Goal: Information Seeking & Learning: Learn about a topic

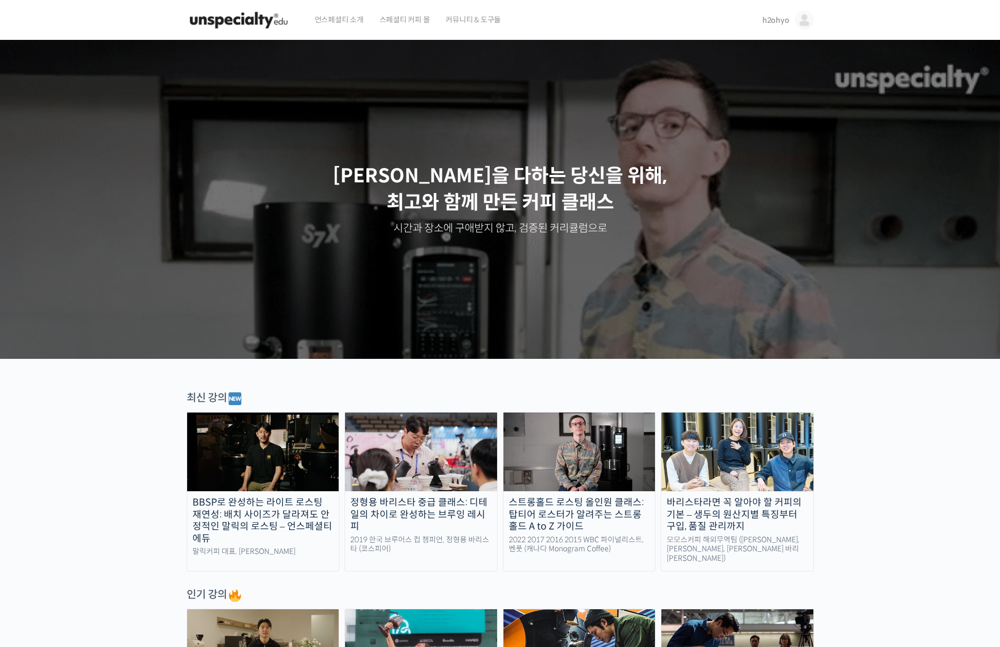
click at [767, 23] on span "h2ohyo" at bounding box center [775, 20] width 27 height 10
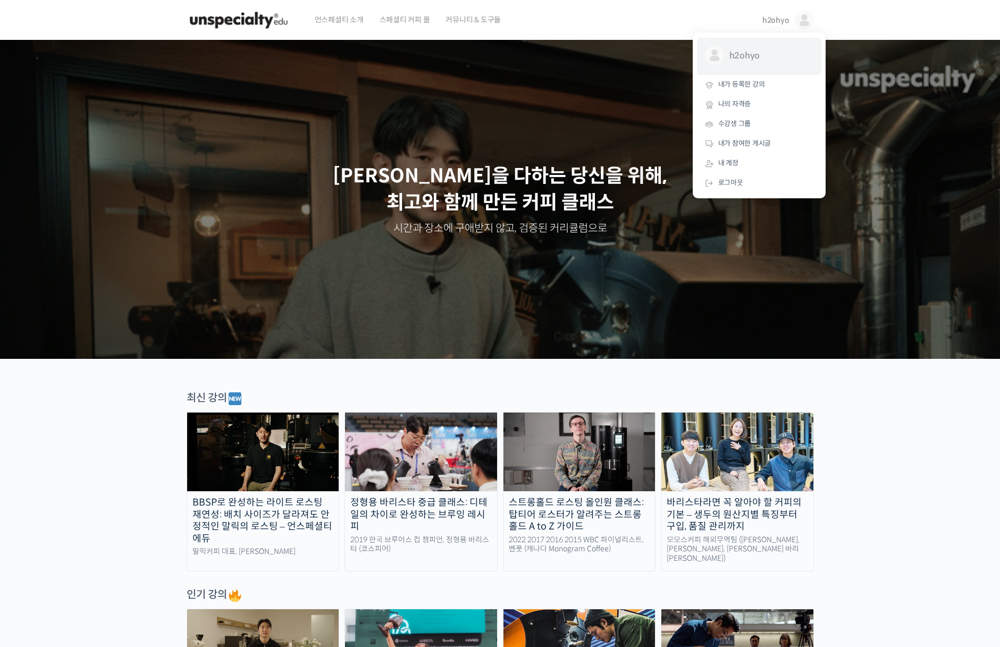
click at [752, 54] on span "h2ohyo" at bounding box center [768, 56] width 79 height 20
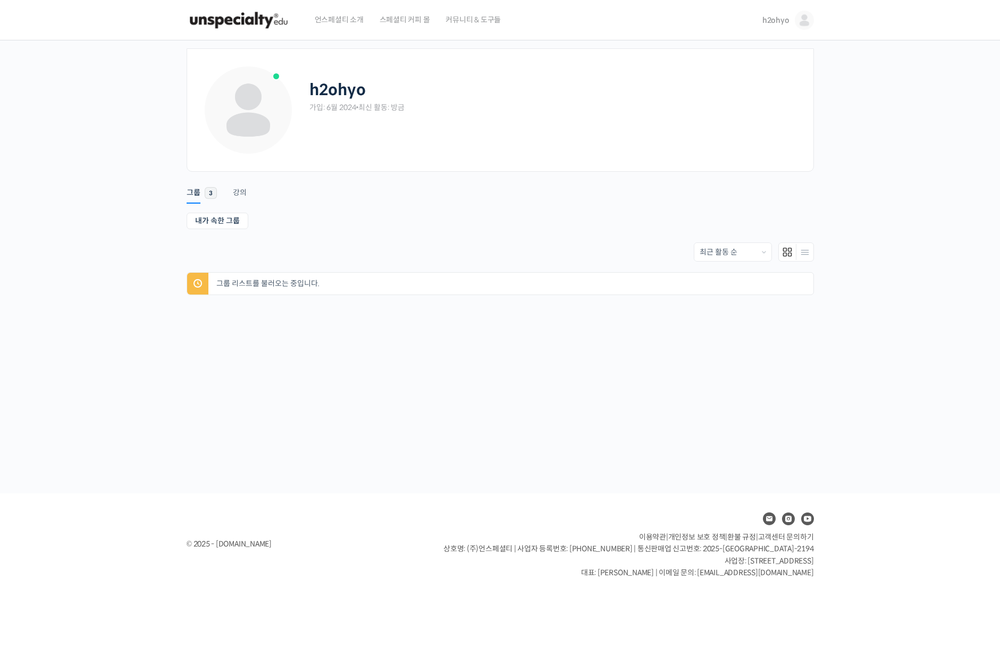
click at [752, 54] on div "h2ohyo 가입: 6월 2024 • 최신 활동: 방금" at bounding box center [500, 109] width 627 height 123
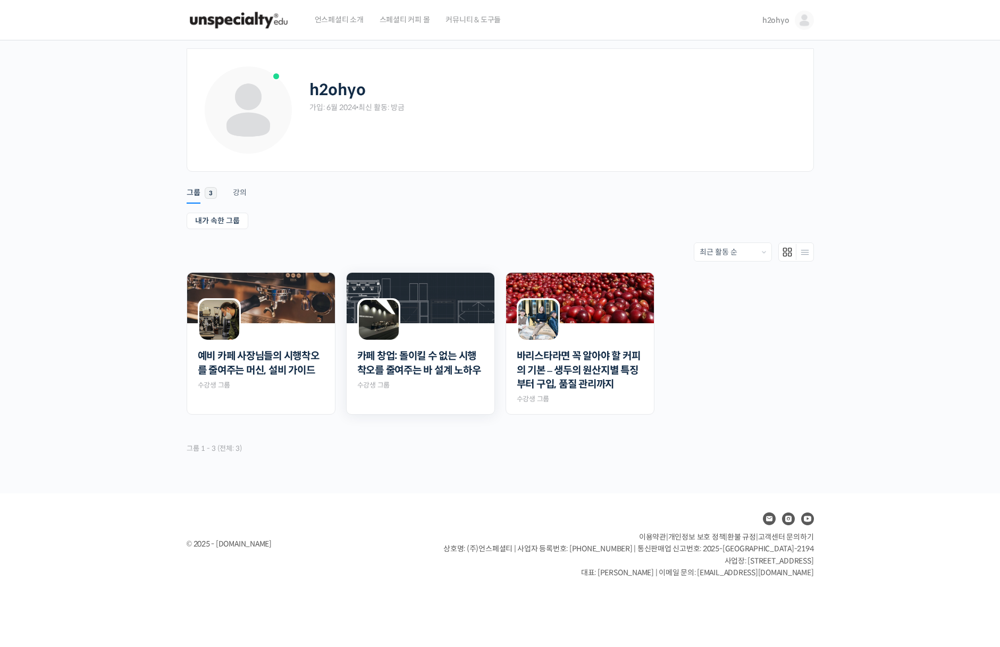
click at [460, 323] on div at bounding box center [420, 332] width 148 height 18
click at [389, 316] on img at bounding box center [379, 320] width 40 height 40
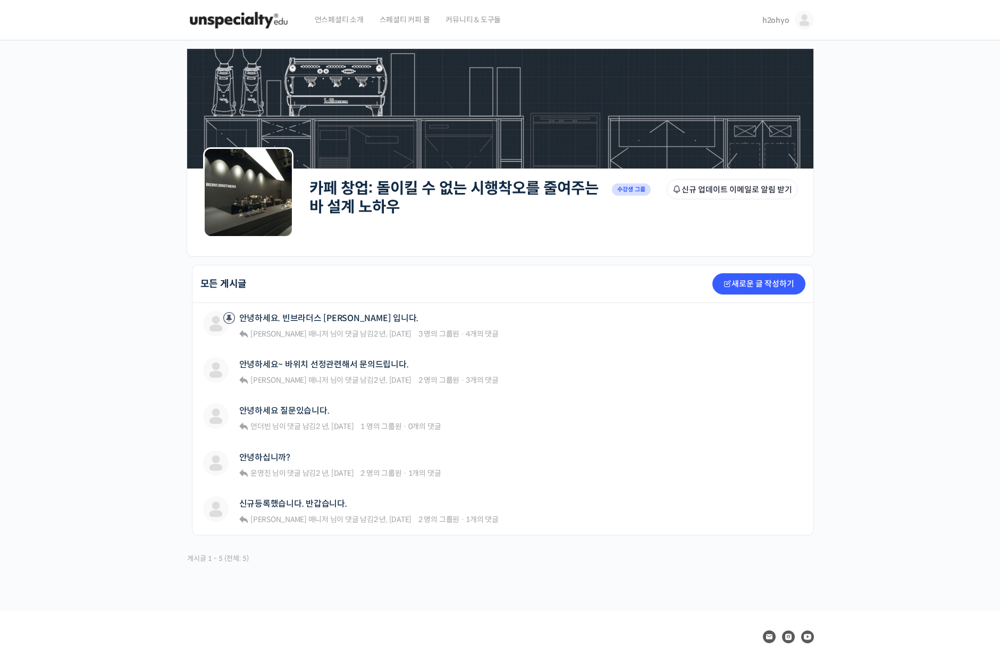
click at [851, 250] on div "카페 창업: 돌이킬 수 없는 시행착오를 줄여주는 바 설계 노하우 Private 수강생 그룹 그룹원 신규 업데이트 이메일로 알림 받기 Priva…" at bounding box center [500, 325] width 1000 height 571
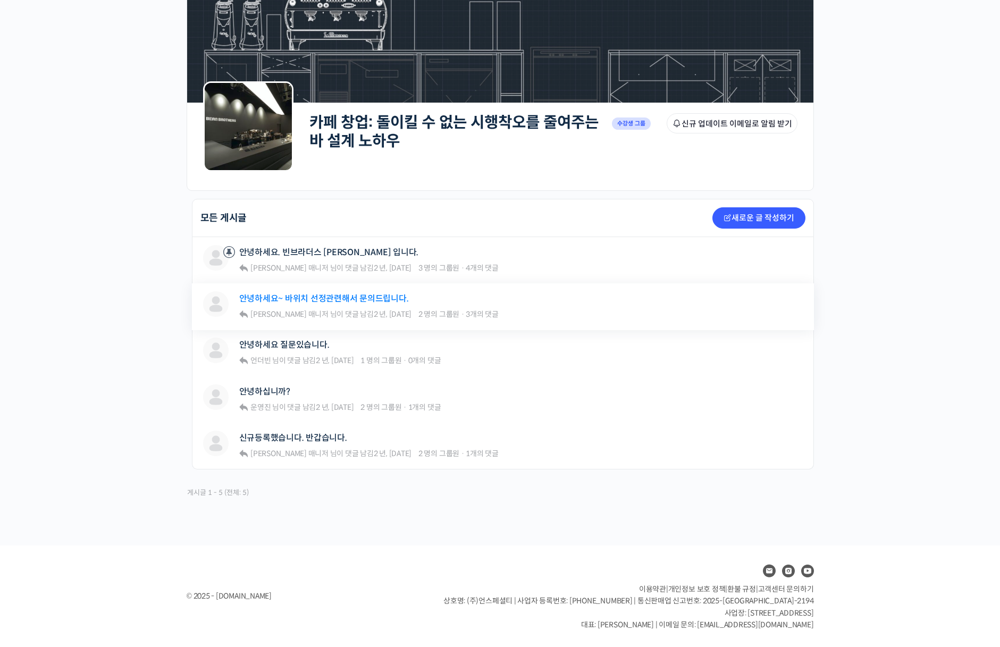
click at [359, 295] on link "안녕하세요~ 바위치 선정관련해서 문의드립니다." at bounding box center [324, 298] width 170 height 10
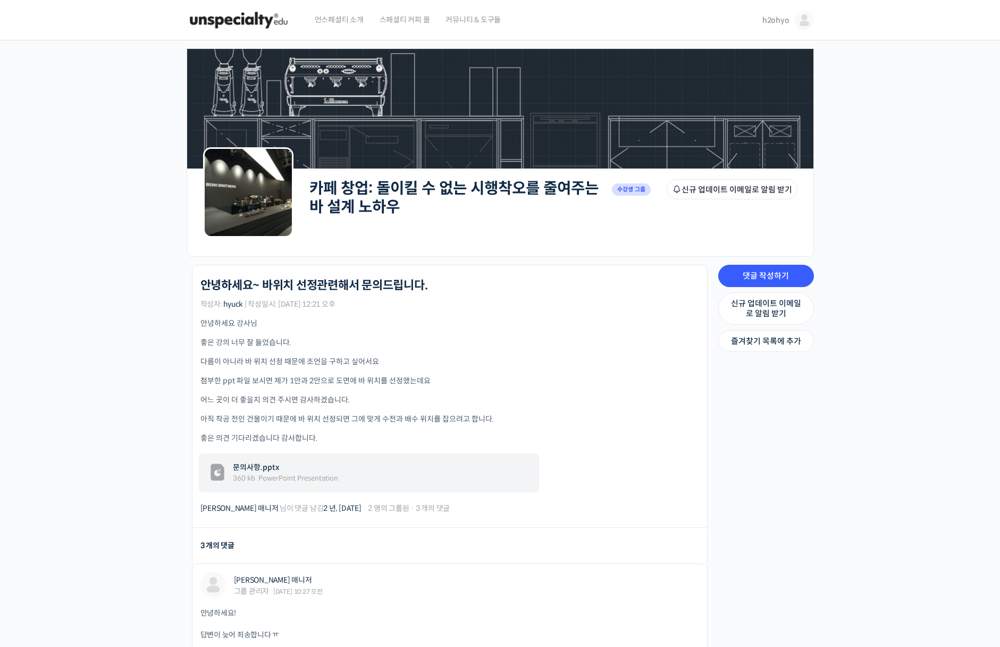
click at [351, 350] on div "안녕하세요 강사님 좋은 강의 너무 잘 들었습니다. 다름이 아니라 바 위치 선정 때문에 조언을 구하고 싶어서요 첨부한 ppt 파일 보시면 제가 …" at bounding box center [449, 406] width 498 height 176
click at [253, 465] on span "문의사항.pptx" at bounding box center [362, 467] width 259 height 11
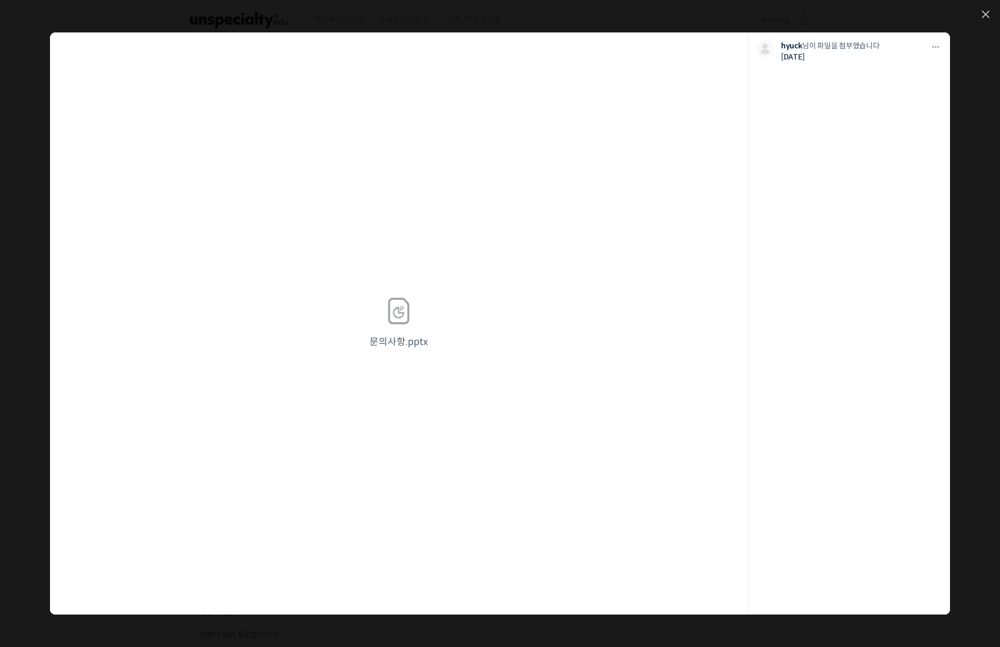
click at [429, 317] on div "문의사항.pptx" at bounding box center [399, 323] width 698 height 582
click at [394, 319] on icon at bounding box center [399, 311] width 32 height 32
click at [899, 50] on p "hyuck 님이 파일을 첨부했습니다" at bounding box center [852, 45] width 142 height 11
click at [928, 39] on li "다운로드 다운로드 hyuck 님이 파일을 첨부했습니다 2년 전" at bounding box center [848, 323] width 201 height 582
click at [934, 44] on icon at bounding box center [935, 47] width 9 height 9
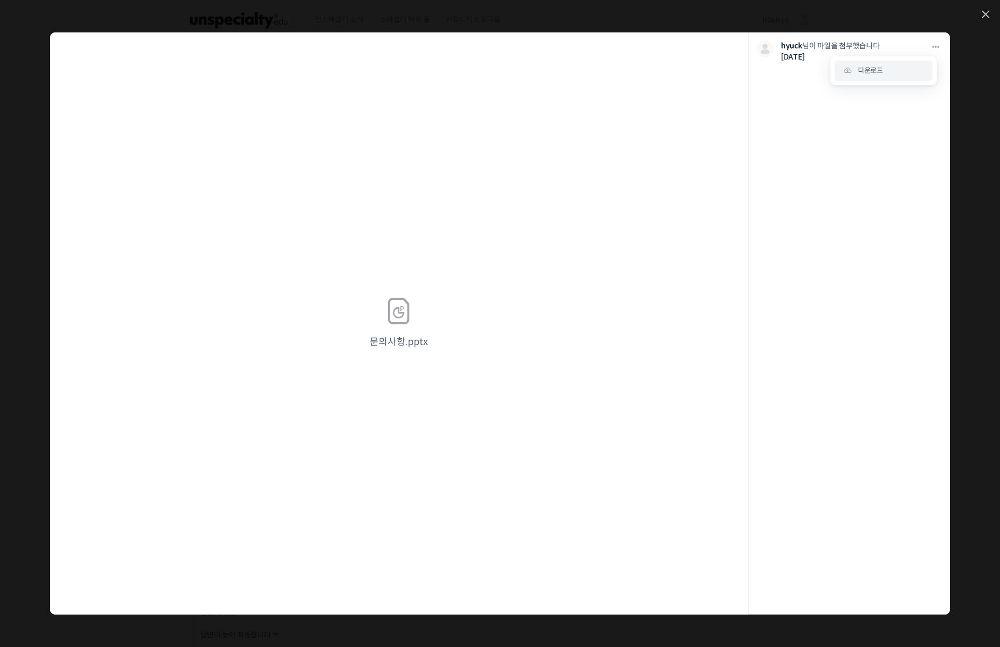
click at [924, 69] on link "다운로드 다운로드" at bounding box center [883, 71] width 98 height 20
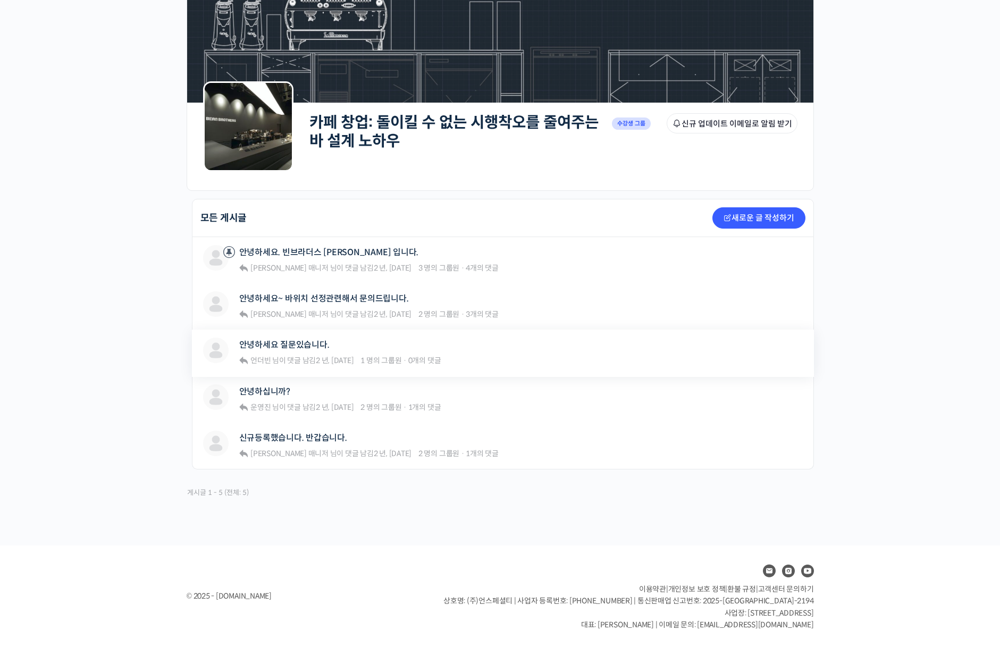
click at [320, 352] on div "안녕하세요 질문있습니다." at bounding box center [340, 344] width 202 height 14
click at [309, 351] on div "안녕하세요 질문있습니다." at bounding box center [340, 344] width 202 height 14
click at [304, 346] on link "안녕하세요 질문있습니다." at bounding box center [284, 345] width 90 height 10
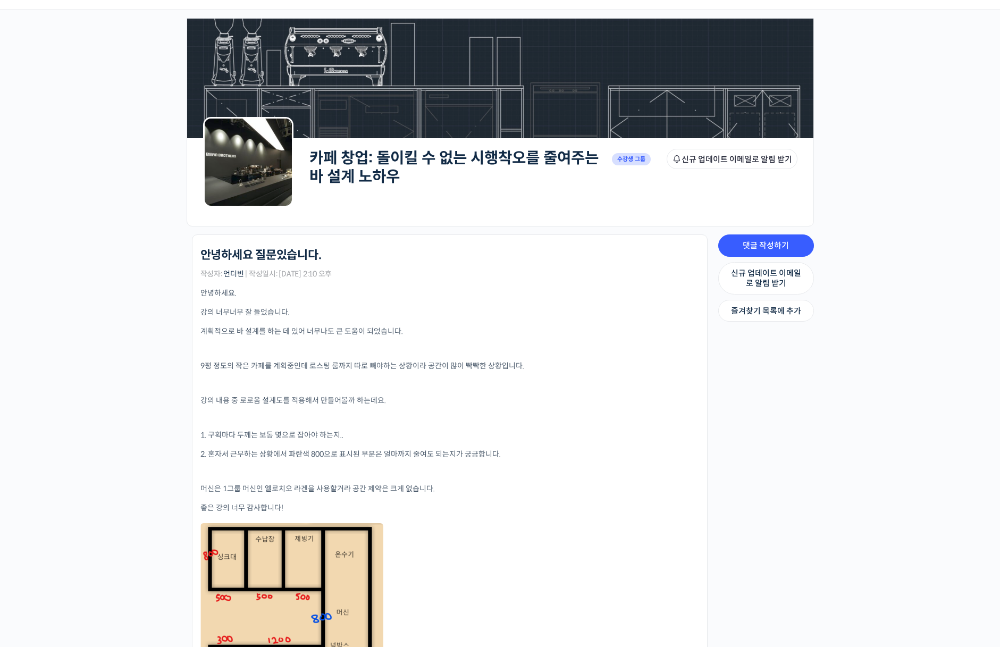
click at [448, 398] on p "강의 내용 중 로로움 설계도를 적용해서 만들어볼까 하는데요." at bounding box center [449, 400] width 498 height 11
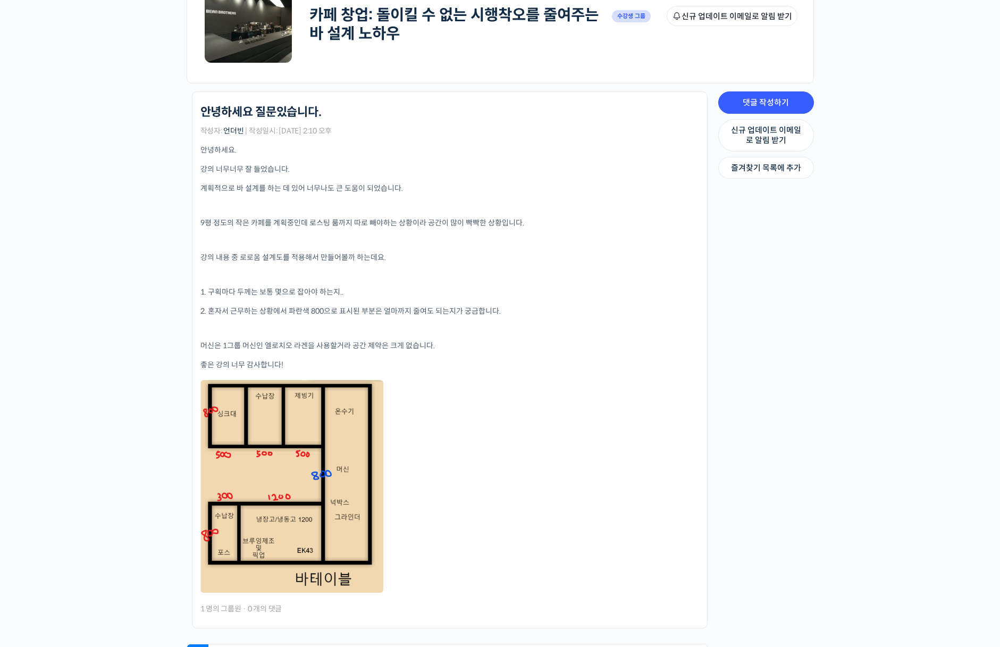
click at [489, 329] on p at bounding box center [449, 328] width 498 height 7
click at [570, 272] on p at bounding box center [449, 274] width 498 height 7
click at [557, 330] on p at bounding box center [449, 328] width 498 height 7
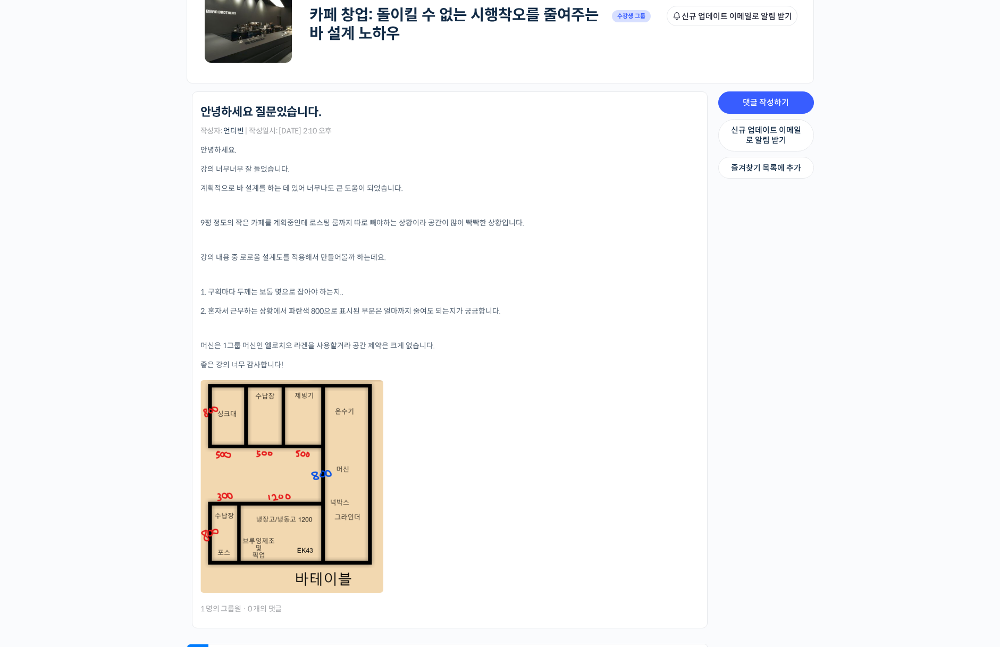
click at [538, 364] on p "좋은 강의 너무 감사합니다!" at bounding box center [449, 364] width 498 height 11
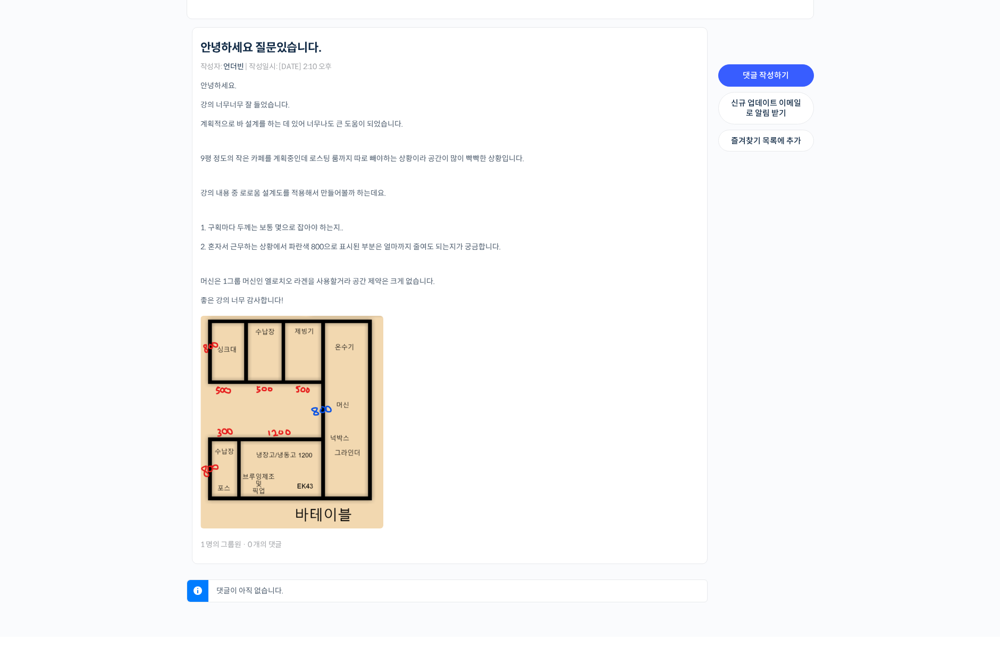
click at [78, 483] on div "카페 창업: 돌이킬 수 없는 시행착오를 줄여주는 바 설계 노하우 Private 수강생 그룹 그룹원 신규 업데이트 이메일로 알림 받기 Priva…" at bounding box center [500, 220] width 1000 height 834
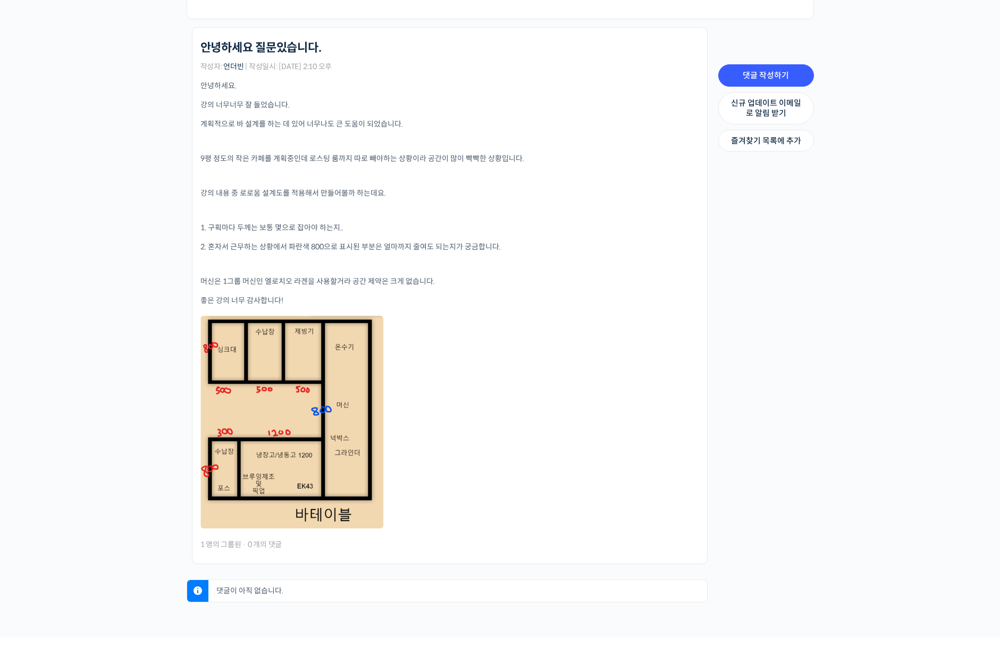
click at [78, 483] on div "카페 창업: 돌이킬 수 없는 시행착오를 줄여주는 바 설계 노하우 Private 수강생 그룹 그룹원 신규 업데이트 이메일로 알림 받기 Priva…" at bounding box center [500, 220] width 1000 height 834
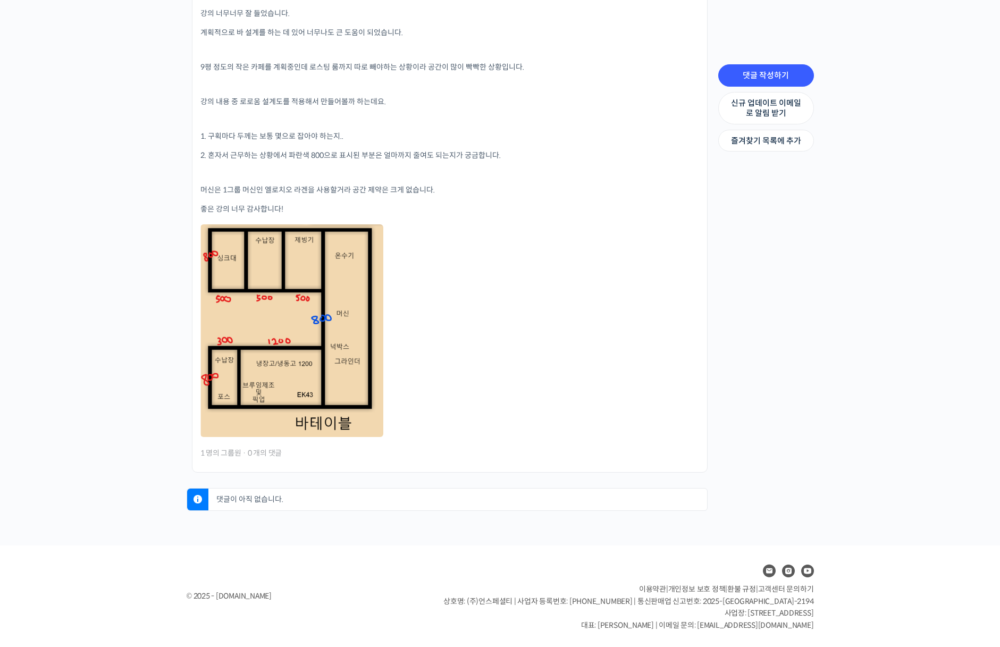
click at [75, 451] on div "카페 창업: 돌이킬 수 없는 시행착오를 줄여주는 바 설계 노하우 Private 수강생 그룹 그룹원 신규 업데이트 이메일로 알림 받기 Priva…" at bounding box center [500, 128] width 1000 height 834
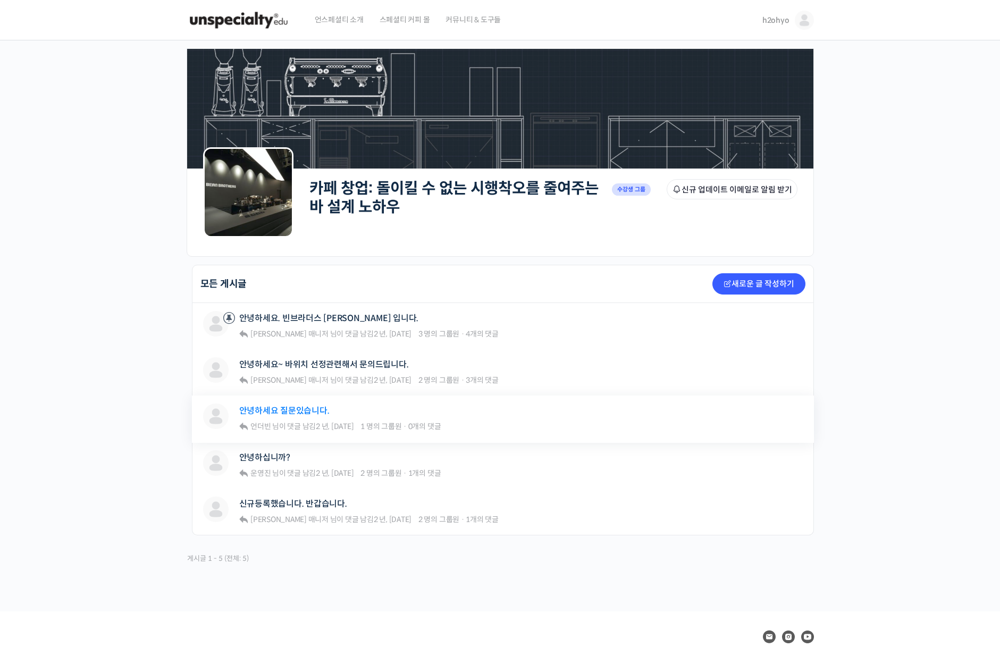
click at [273, 414] on link "안녕하세요 질문있습니다." at bounding box center [284, 410] width 90 height 10
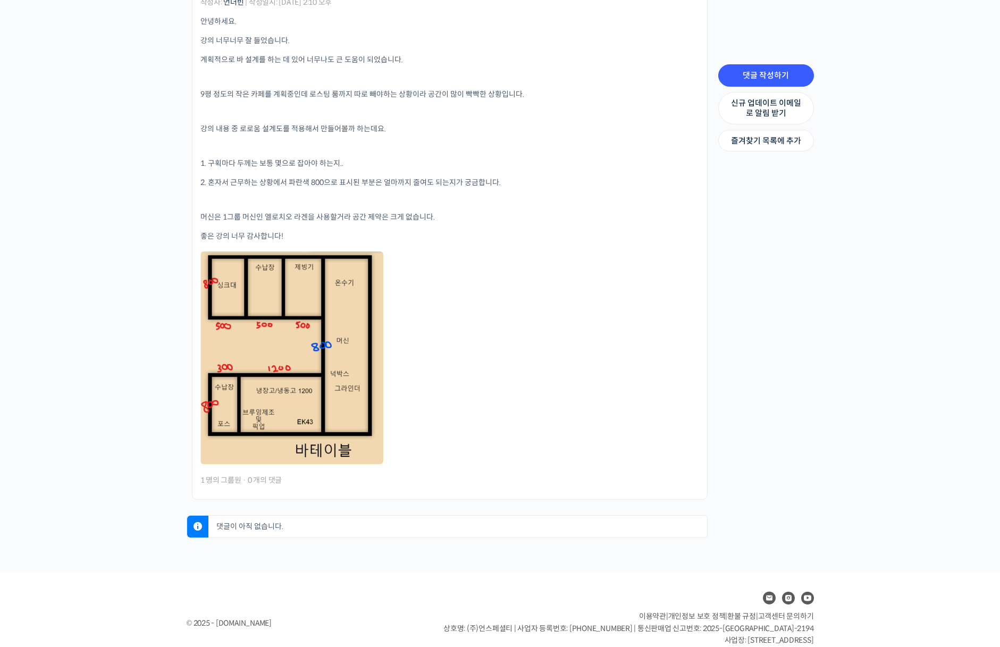
scroll to position [329, 0]
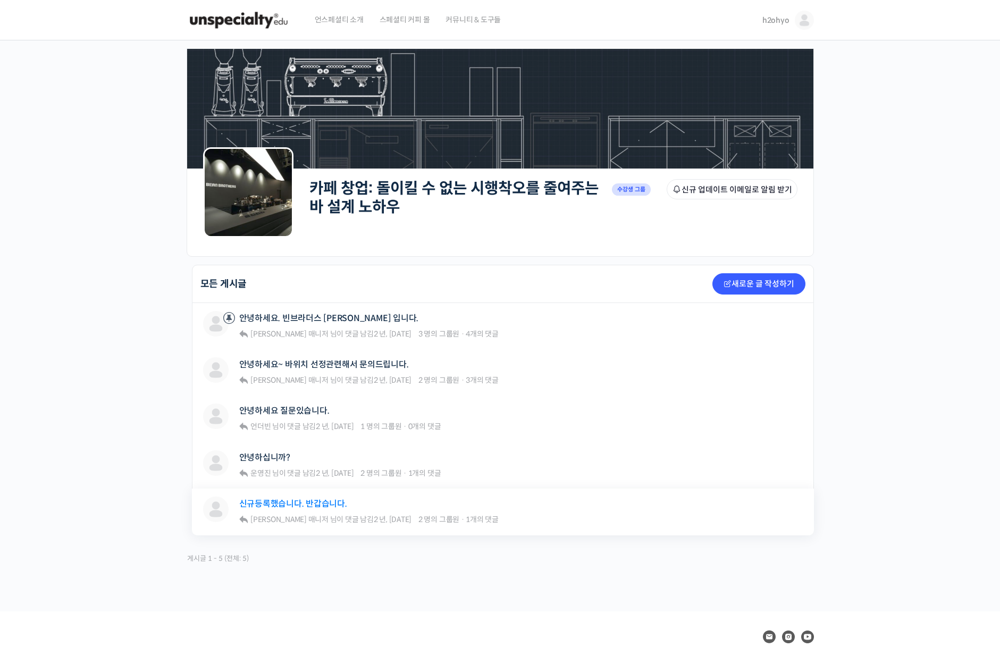
click at [315, 506] on link "신규등록했습니다. 반갑습니다." at bounding box center [293, 503] width 108 height 10
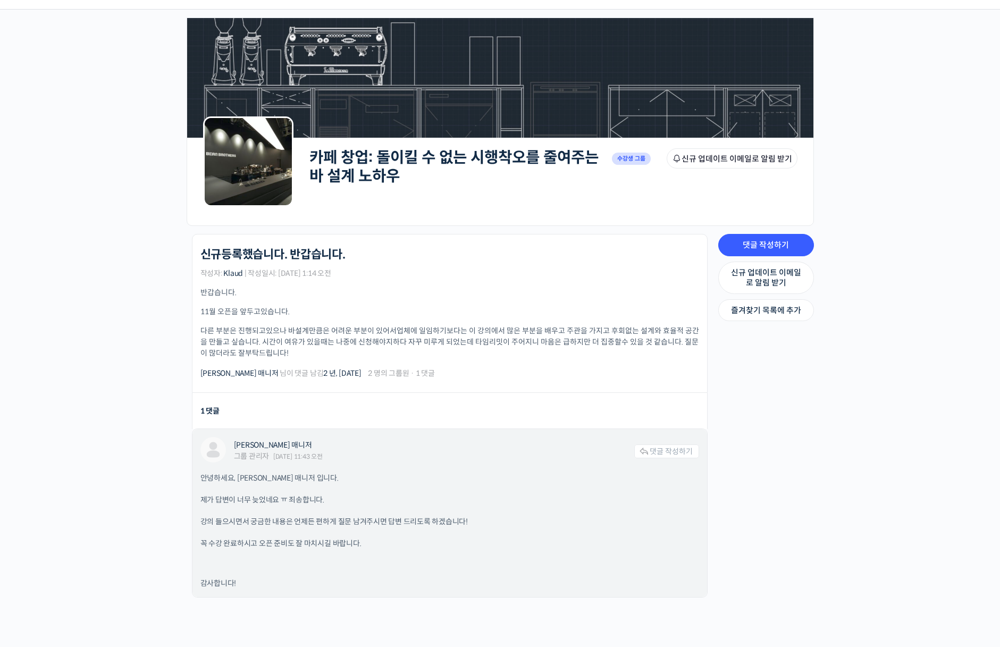
scroll to position [54, 0]
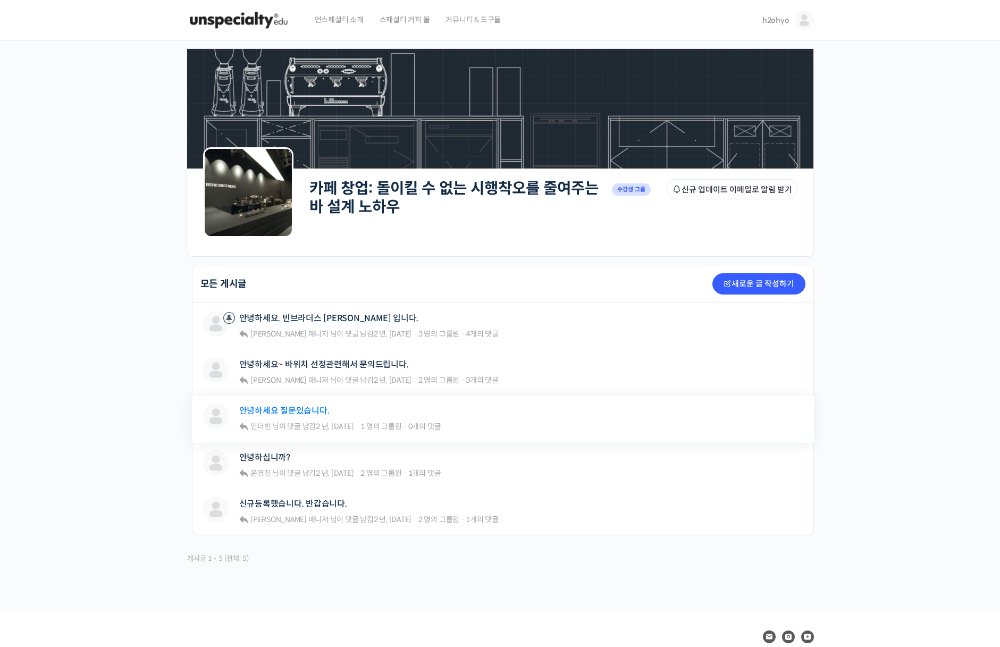
click at [302, 408] on link "안녕하세요 질문있습니다." at bounding box center [284, 410] width 90 height 10
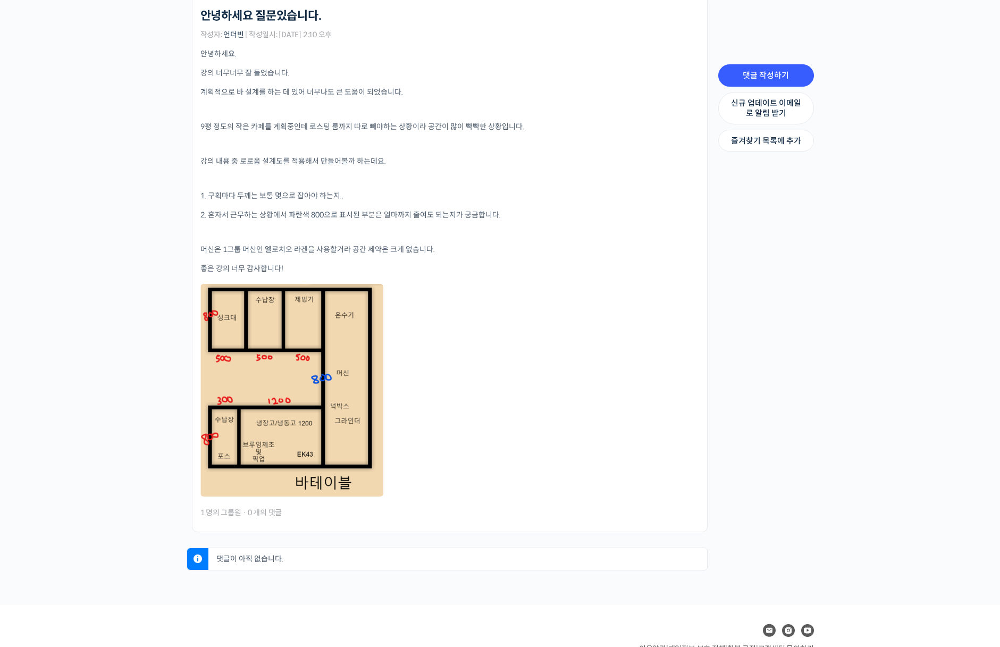
scroll to position [329, 0]
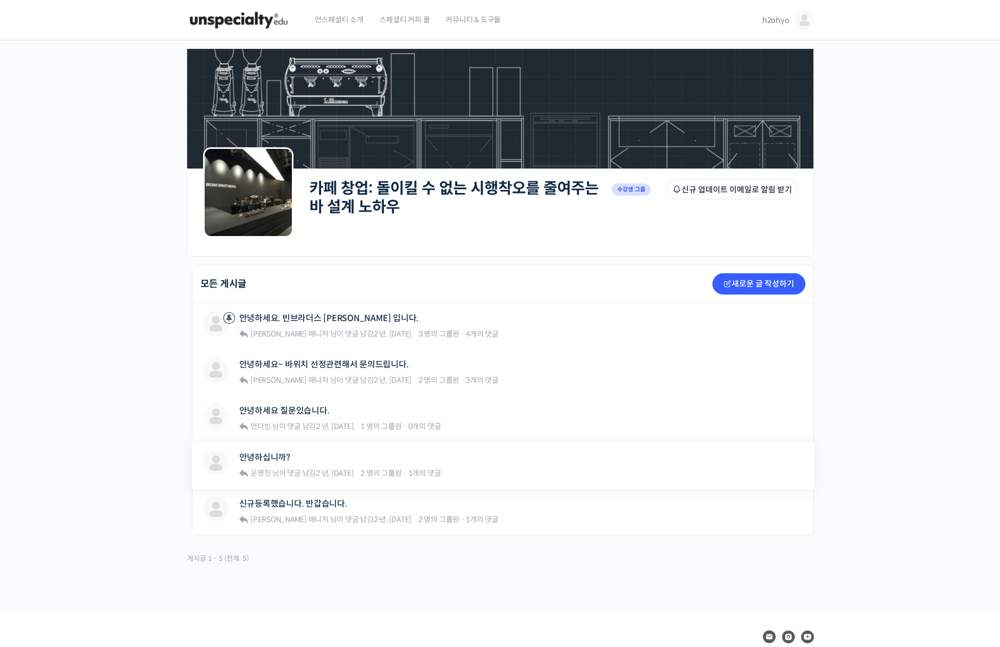
click at [258, 465] on div "안녕하십니까? 운영진 님이 댓글 남김 2 년, [DATE] 2 명의 그룹원 · 1개의 댓글" at bounding box center [340, 465] width 202 height 30
click at [266, 459] on link "안녕하십니까?" at bounding box center [264, 457] width 51 height 10
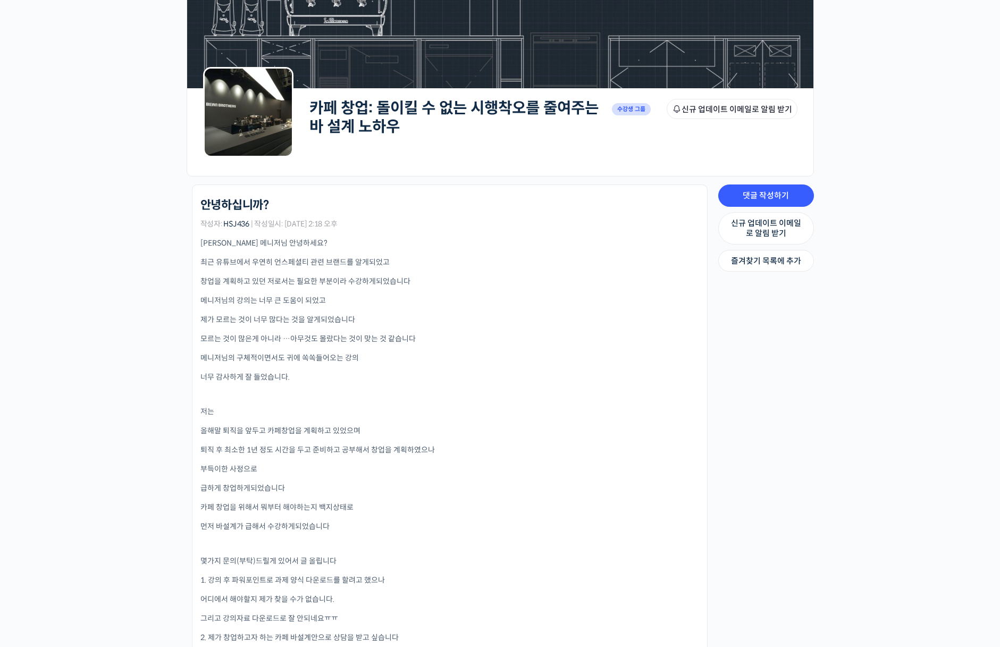
scroll to position [176, 0]
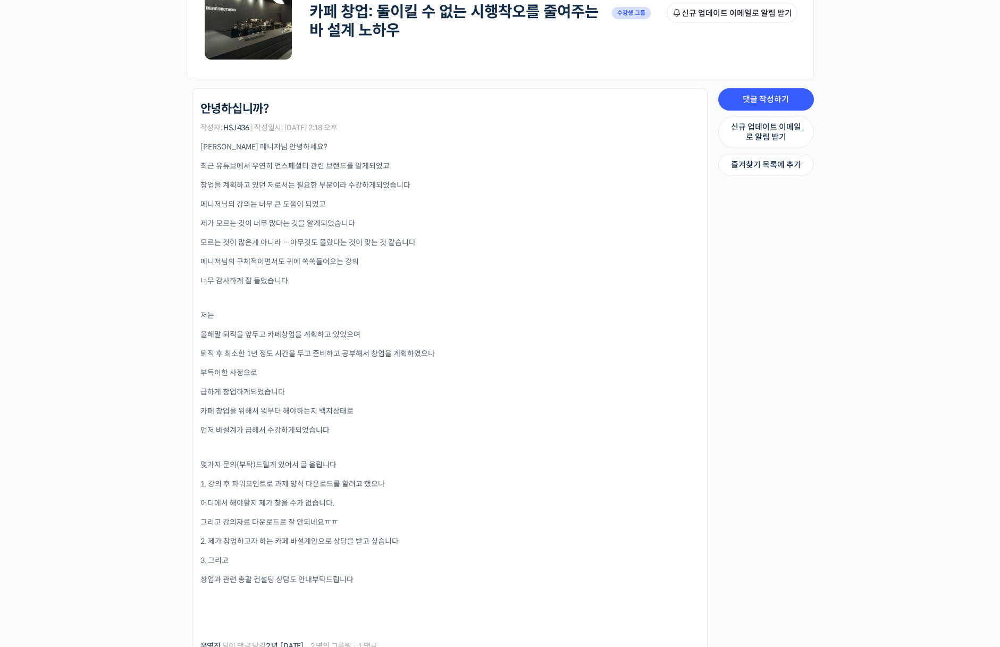
click at [175, 460] on div "카페 창업: 돌이킬 수 없는 시행착오를 줄여주는 바 설계 노하우 Private 수강생 그룹 그룹원 신규 업데이트 이메일로 알림 받기 Priva…" at bounding box center [500, 489] width 1000 height 1251
click at [180, 487] on div "카페 창업: 돌이킬 수 없는 시행착오를 줄여주는 바 설계 노하우 Private 수강생 그룹 그룹원 신규 업데이트 이메일로 알림 받기 Priva…" at bounding box center [500, 489] width 1000 height 1251
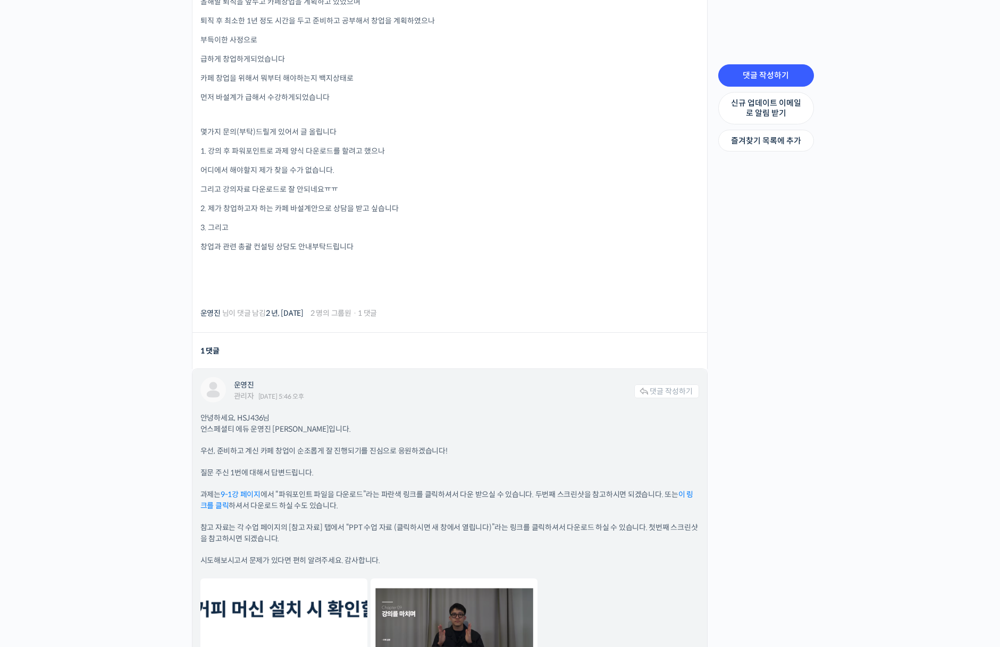
click at [257, 493] on link "9-1강 페이지" at bounding box center [241, 494] width 40 height 10
click at [212, 511] on p "과제는 9-1강 페이지 에서 “파워포인트 파일을 다운로드”라는 파란색 링크를 클릭하셔서 다운 받으실 수 있습니다. 두번째 스크린샷을 참고하시면…" at bounding box center [449, 500] width 498 height 22
click at [209, 504] on link "이 링크를 클릭" at bounding box center [446, 499] width 493 height 21
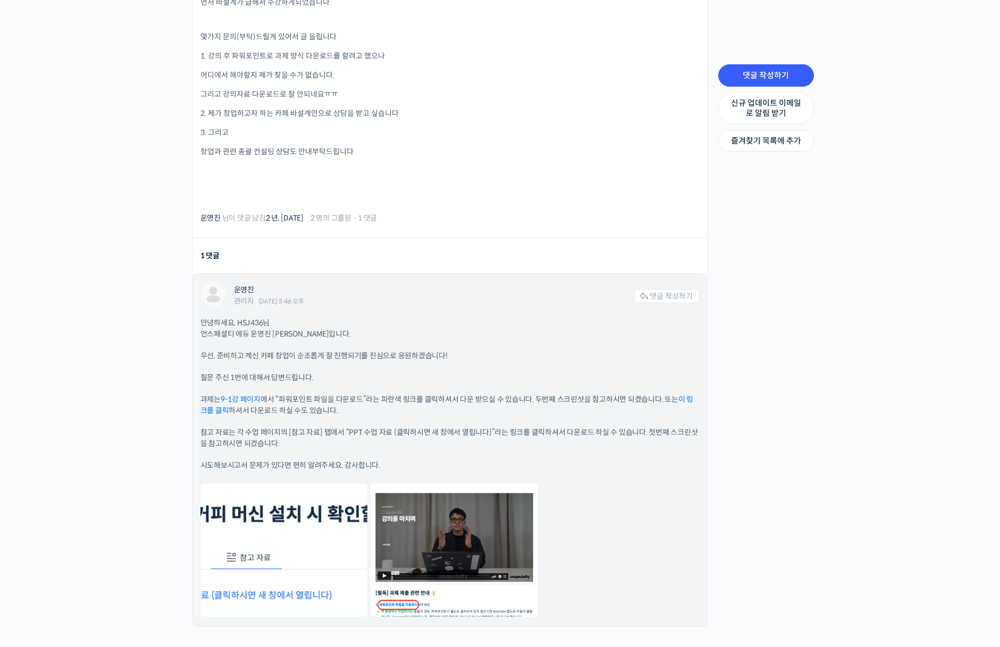
scroll to position [744, 0]
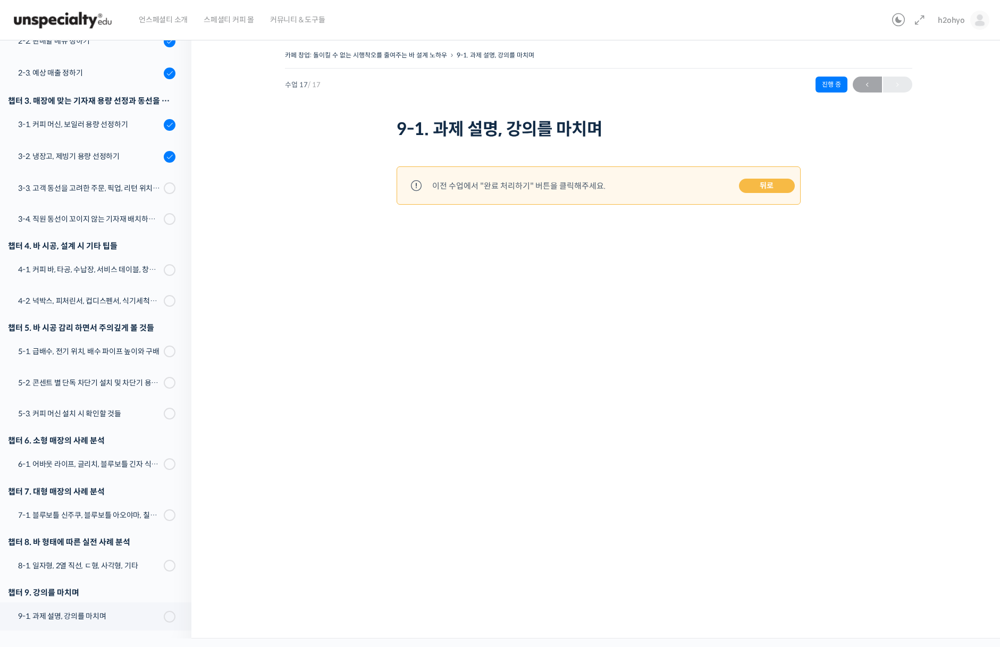
click at [600, 303] on div "카페 창업: 돌이킬 수 없는 시행착오를 줄여주는 바 설계 노하우 9-1. 과제 설명, 강의를 마치며 진행 중 수업 17 / 17 진행 중 ← …" at bounding box center [598, 335] width 814 height 606
click at [104, 184] on div "3-3. 고객 동선을 고려한 주문, 픽업, 리턴 위치 정하기" at bounding box center [89, 188] width 142 height 12
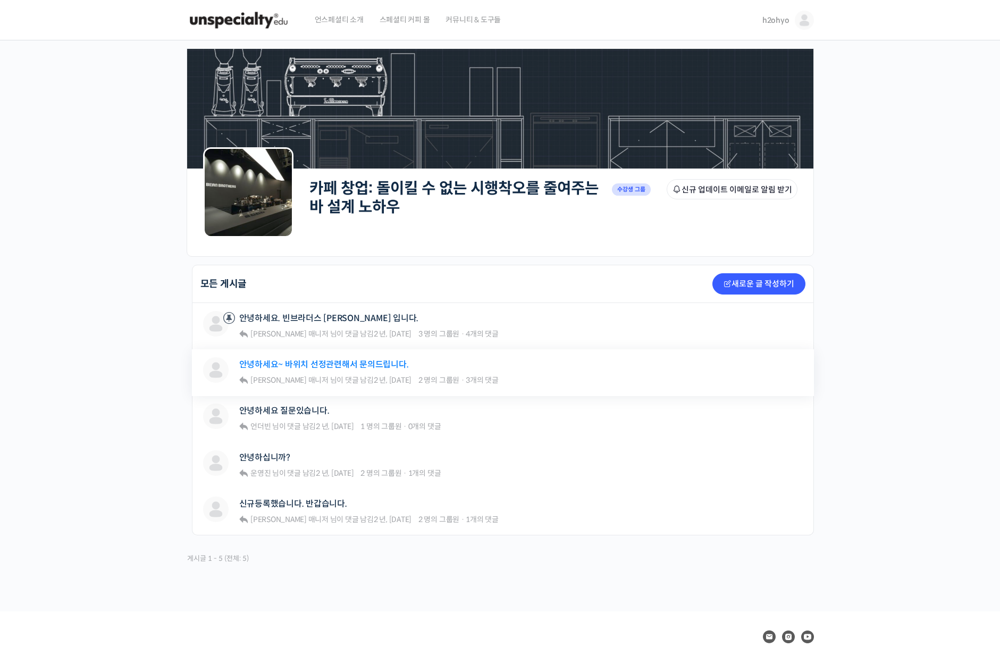
click at [318, 365] on link "안녕하세요~ 바위치 선정관련해서 문의드립니다." at bounding box center [324, 364] width 170 height 10
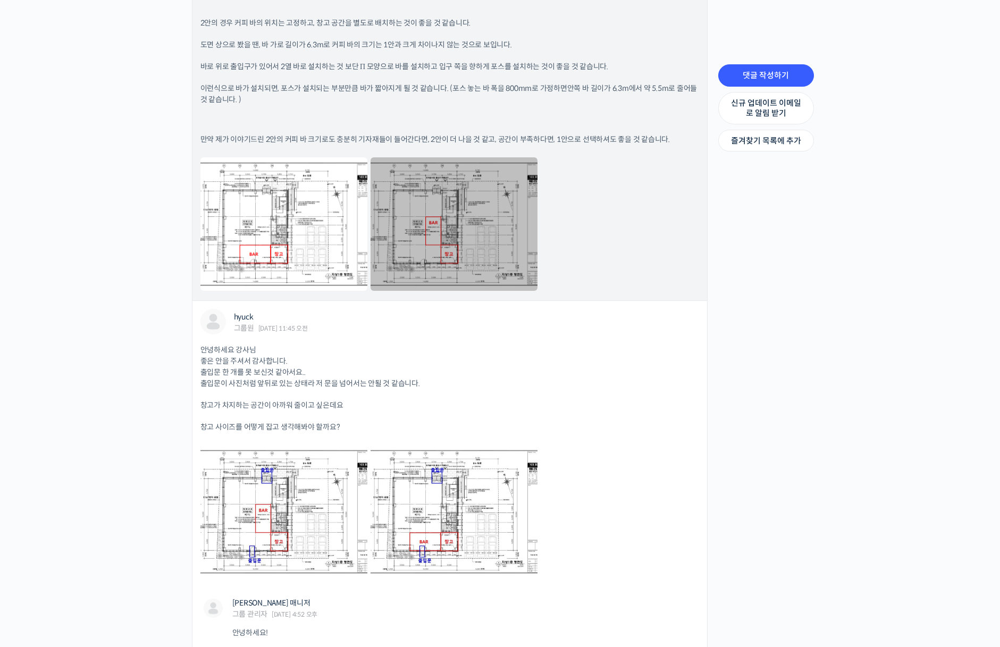
scroll to position [893, 0]
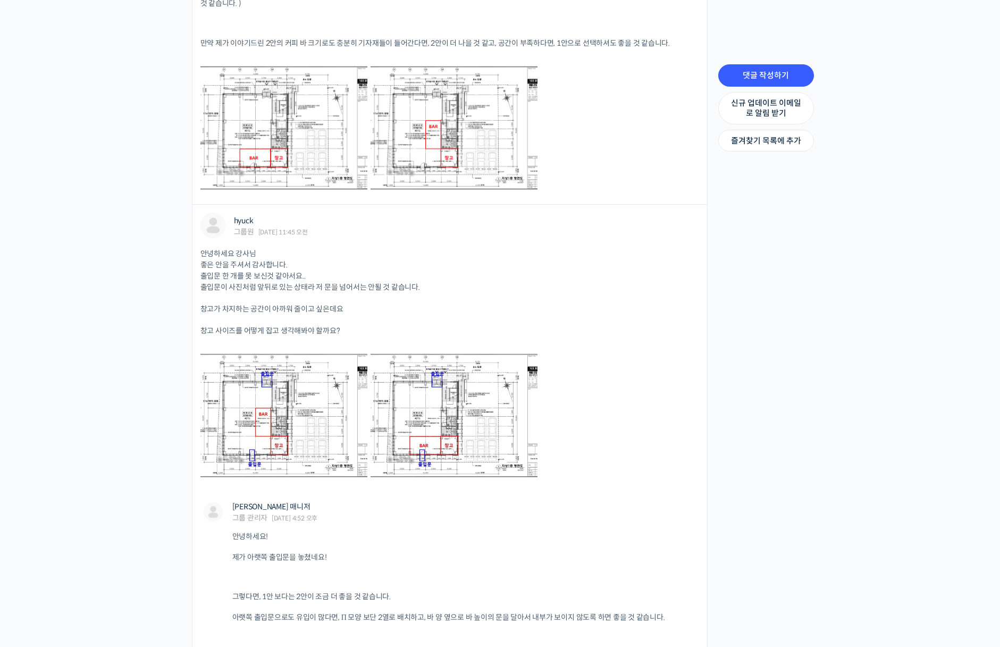
click at [772, 296] on div "댓글 작성하기 신규 업데이트 이메일로 알림 받기 즐겨찾기 목록에 추가 과거 2 / 3 개의 댓글 7월 2023 현재" at bounding box center [766, 48] width 106 height 1353
click at [788, 340] on div "댓글 작성하기 신규 업데이트 이메일로 알림 받기 즐겨찾기 목록에 추가 과거 2 / 3 개의 댓글 7월 2023 현재" at bounding box center [766, 48] width 106 height 1353
click at [805, 413] on div "댓글 작성하기 신규 업데이트 이메일로 알림 받기 즐겨찾기 목록에 추가 과거 2 / 3 개의 댓글 7월 2023 현재" at bounding box center [766, 48] width 106 height 1353
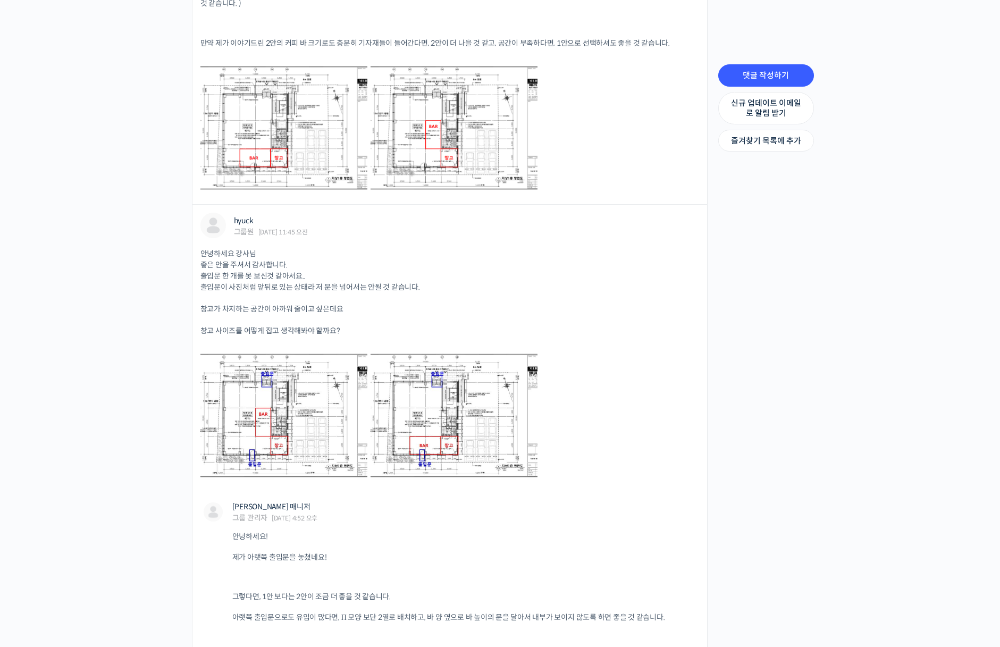
click at [805, 413] on div "댓글 작성하기 신규 업데이트 이메일로 알림 받기 즐겨찾기 목록에 추가 과거 2 / 3 개의 댓글 7월 2023 현재" at bounding box center [766, 48] width 106 height 1353
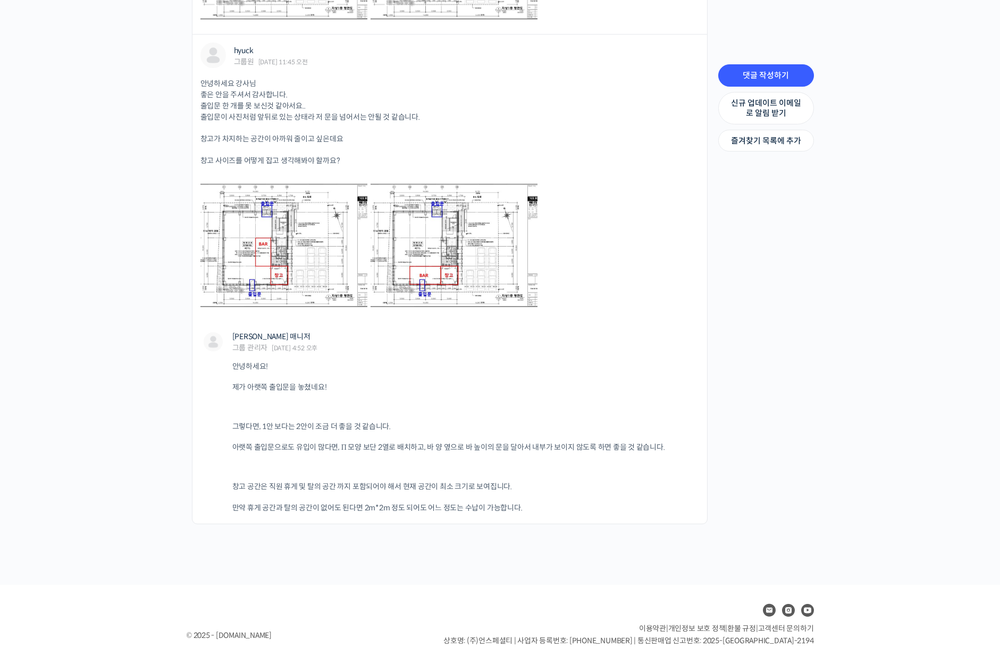
scroll to position [1078, 0]
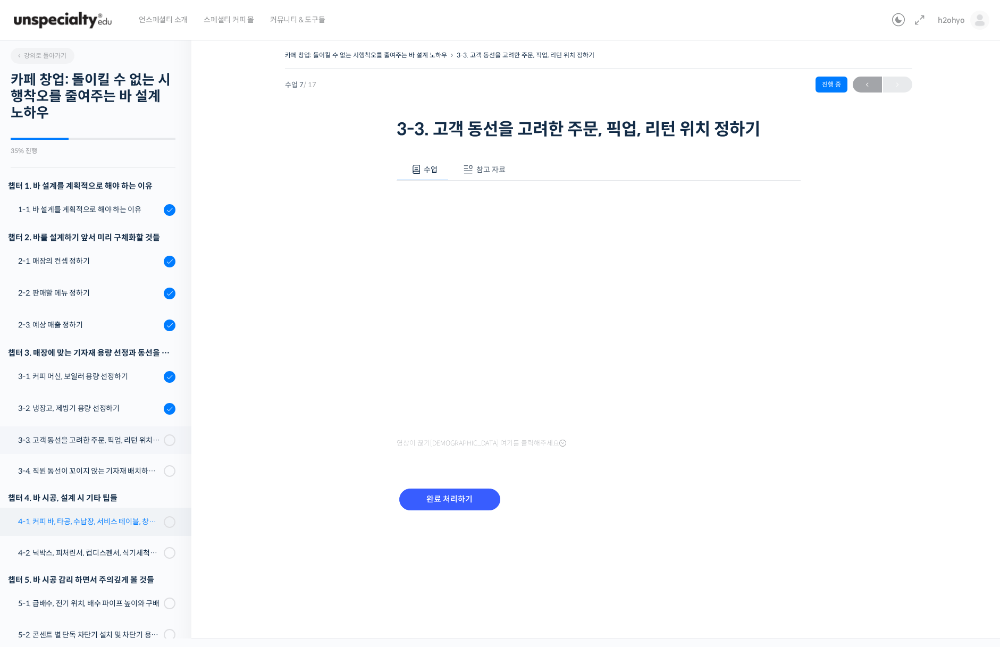
scroll to position [252, 0]
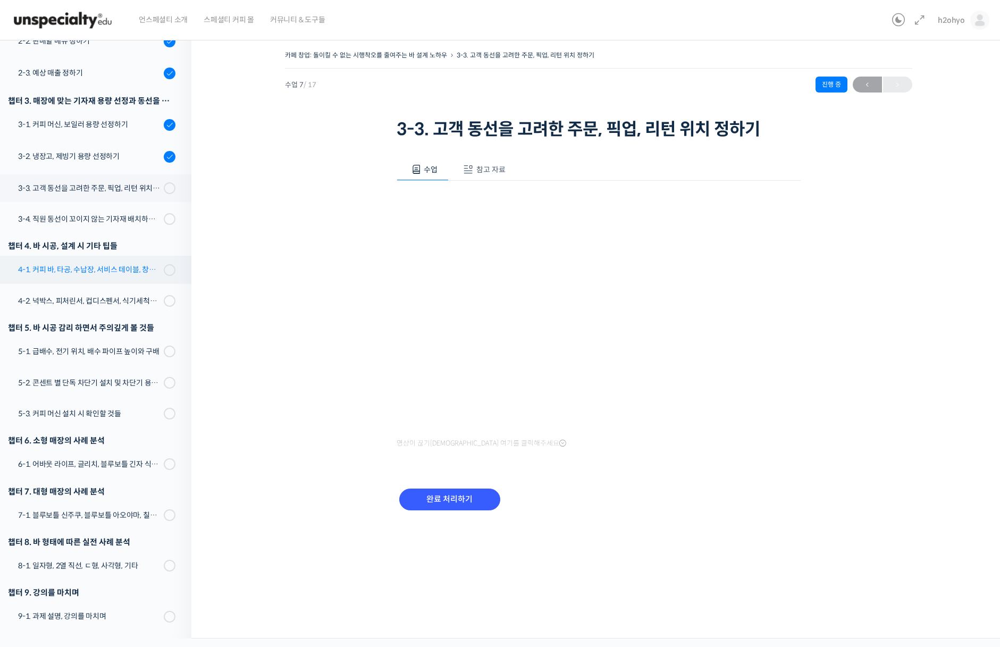
click at [138, 266] on div "4-1. 커피 바, 타공, 수납장, 서비스 테이블, 창고 및 직원 휴게실" at bounding box center [89, 270] width 142 height 12
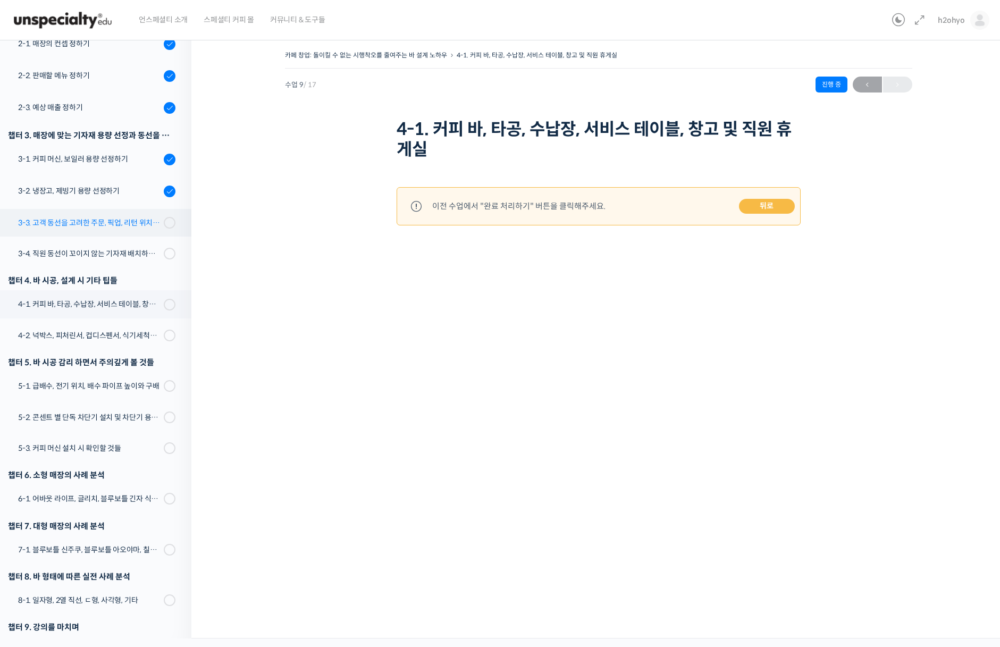
scroll to position [208, 0]
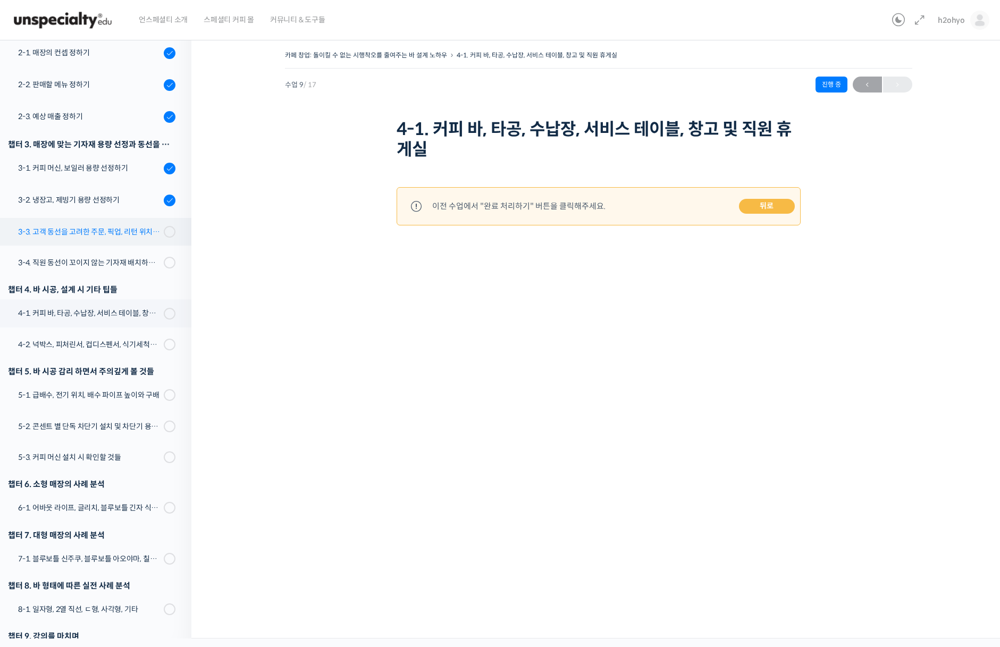
click at [108, 235] on div "3-3. 고객 동선을 고려한 주문, 픽업, 리턴 위치 정하기" at bounding box center [89, 232] width 142 height 12
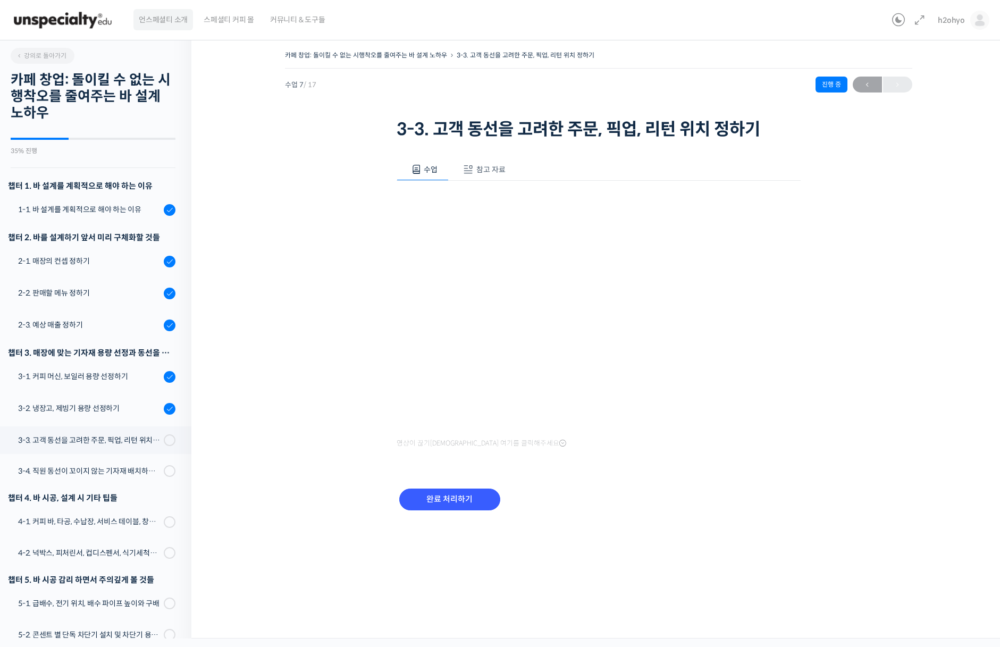
scroll to position [252, 0]
